Goal: Find specific page/section: Find specific page/section

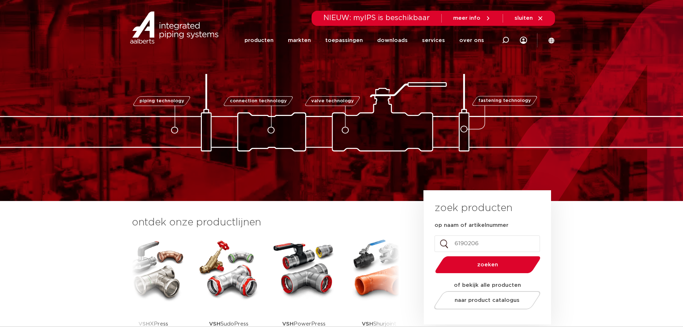
type input "6190206"
click at [432, 255] on button "zoeken" at bounding box center [487, 264] width 111 height 18
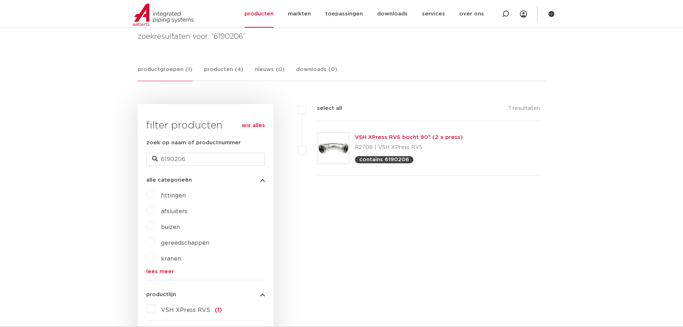
click at [331, 147] on img at bounding box center [333, 148] width 31 height 31
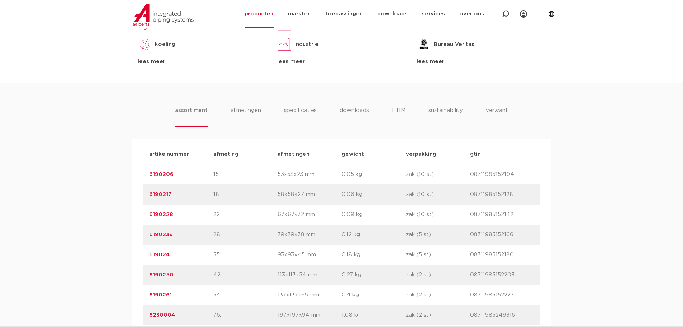
scroll to position [394, 0]
click at [155, 172] on link "6190206" at bounding box center [161, 173] width 24 height 5
